Goal: Answer question/provide support

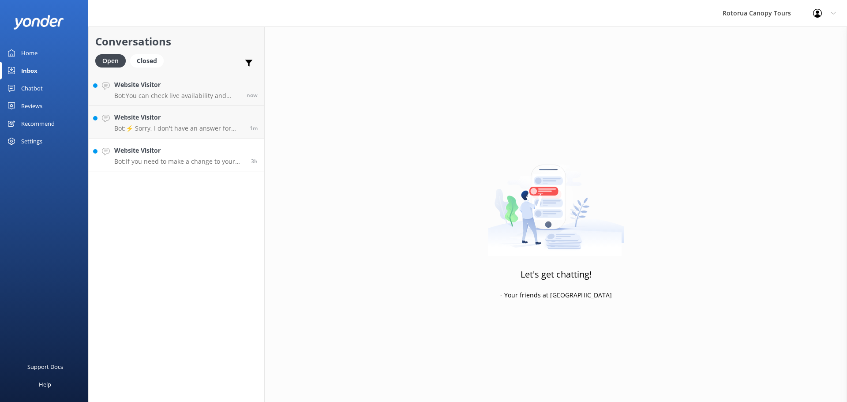
click at [153, 156] on div "Website Visitor Bot: If you need to make a change to your booking, please email…" at bounding box center [179, 155] width 130 height 19
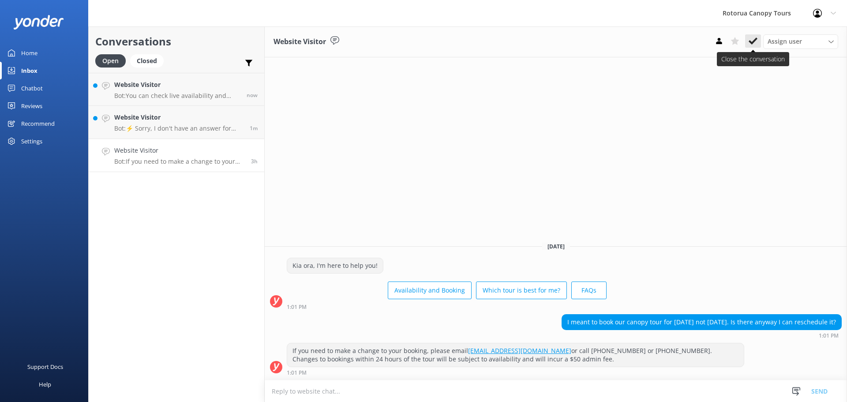
click at [754, 40] on use at bounding box center [752, 40] width 9 height 7
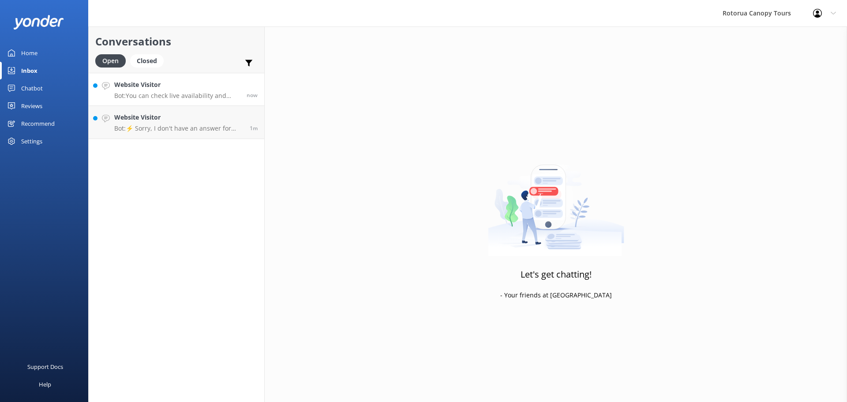
click at [166, 92] on p "Bot: You can check live availability and make a booking for your Canopy Tour on…" at bounding box center [177, 96] width 126 height 8
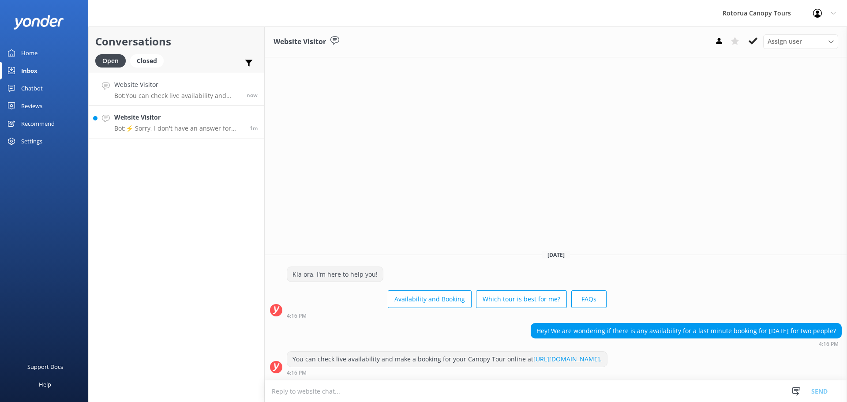
click at [145, 129] on p "Bot: ⚡ Sorry, I don't have an answer for that. Could you please try and rephras…" at bounding box center [178, 128] width 129 height 8
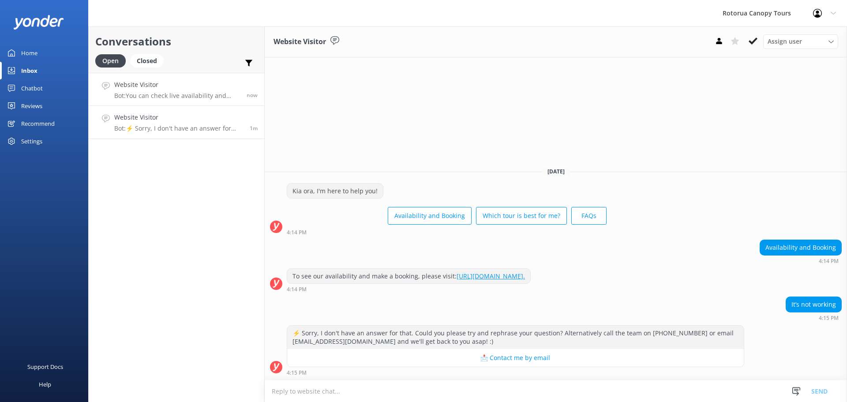
click at [174, 93] on p "Bot: You can check live availability and make a booking for your Canopy Tour on…" at bounding box center [177, 96] width 126 height 8
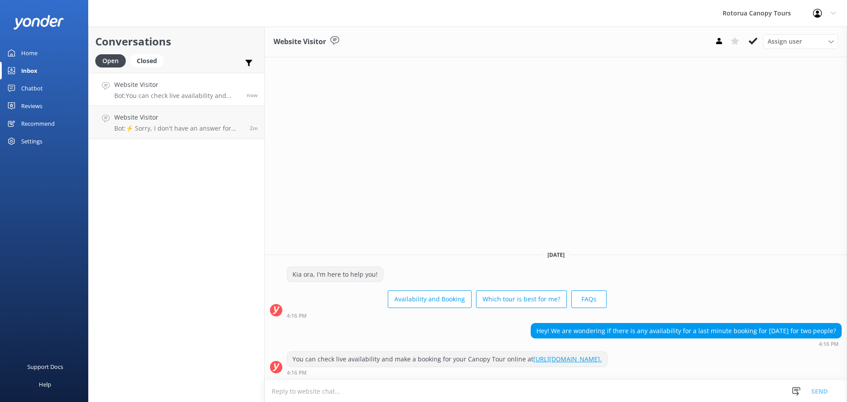
click at [312, 391] on textarea at bounding box center [556, 391] width 582 height 22
type textarea "Give us a call on [PHONE_NUMBER] and we can help over the phone"
click at [825, 392] on button "Send" at bounding box center [819, 391] width 33 height 22
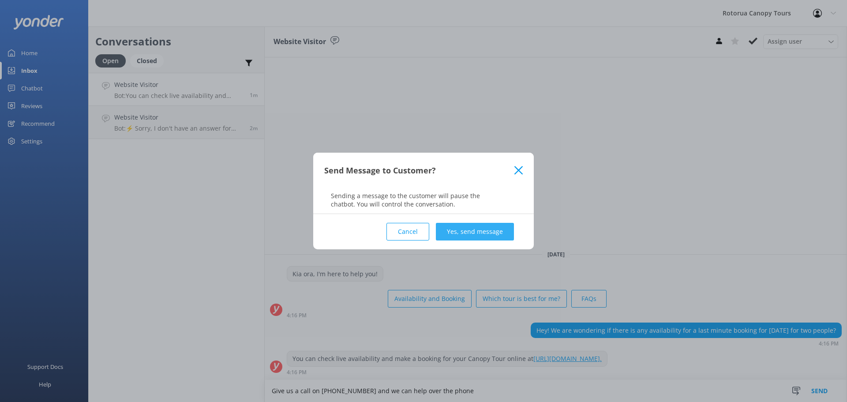
click at [473, 233] on button "Yes, send message" at bounding box center [475, 232] width 78 height 18
